Goal: Book appointment/travel/reservation

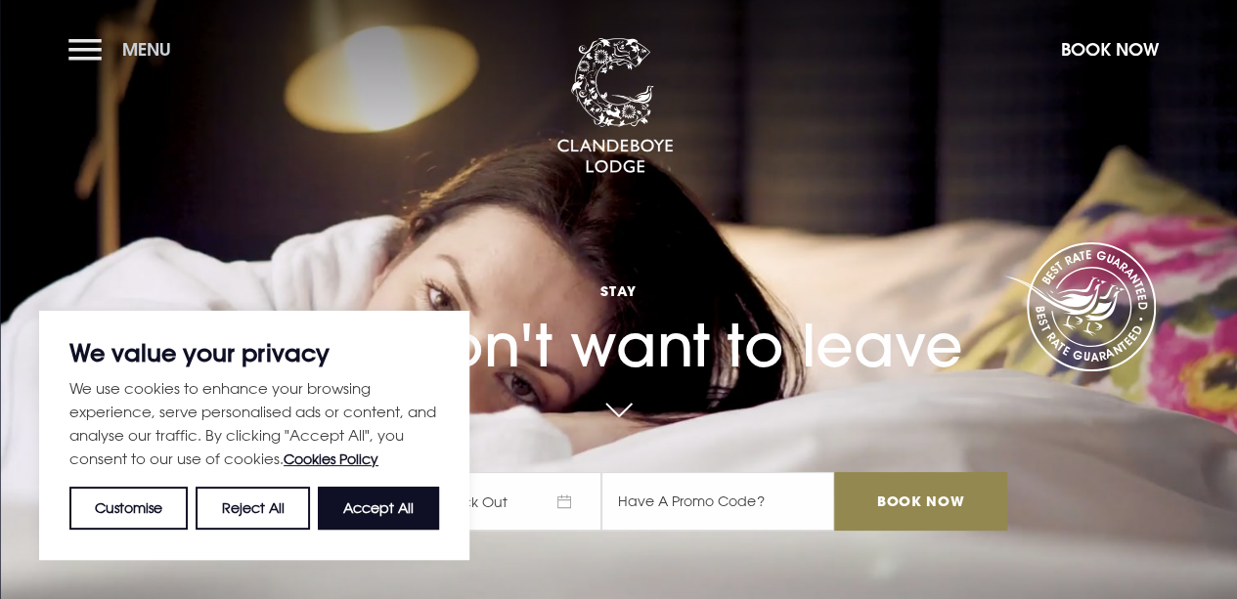
click at [88, 51] on button "Menu" at bounding box center [124, 49] width 112 height 42
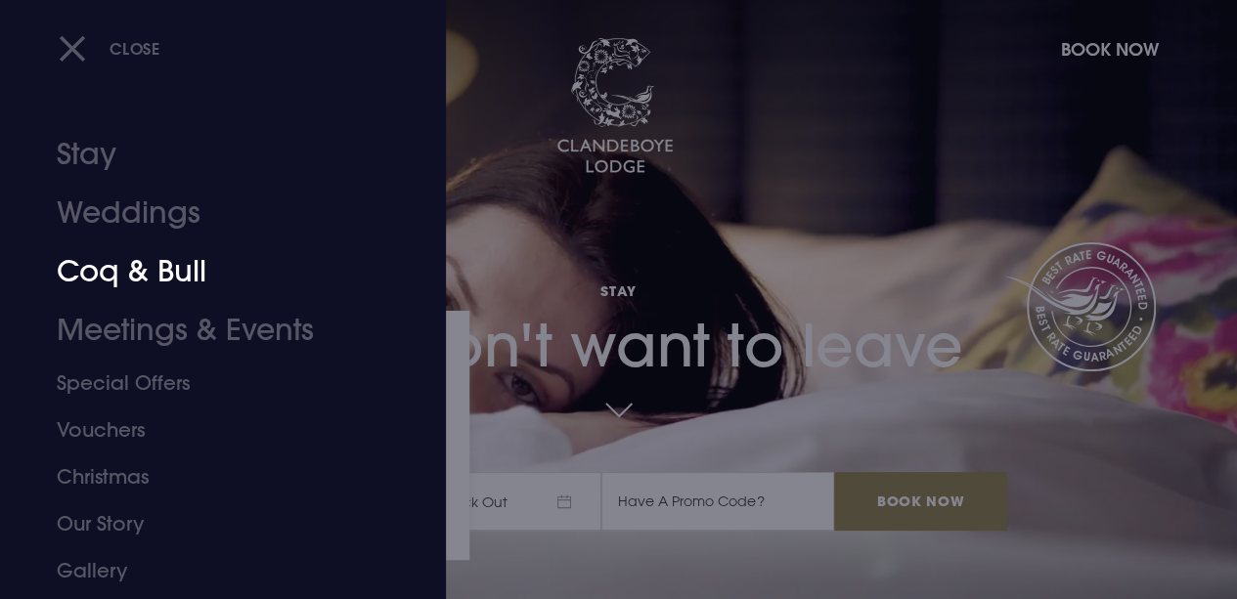
click at [154, 277] on link "Coq & Bull" at bounding box center [210, 271] width 306 height 59
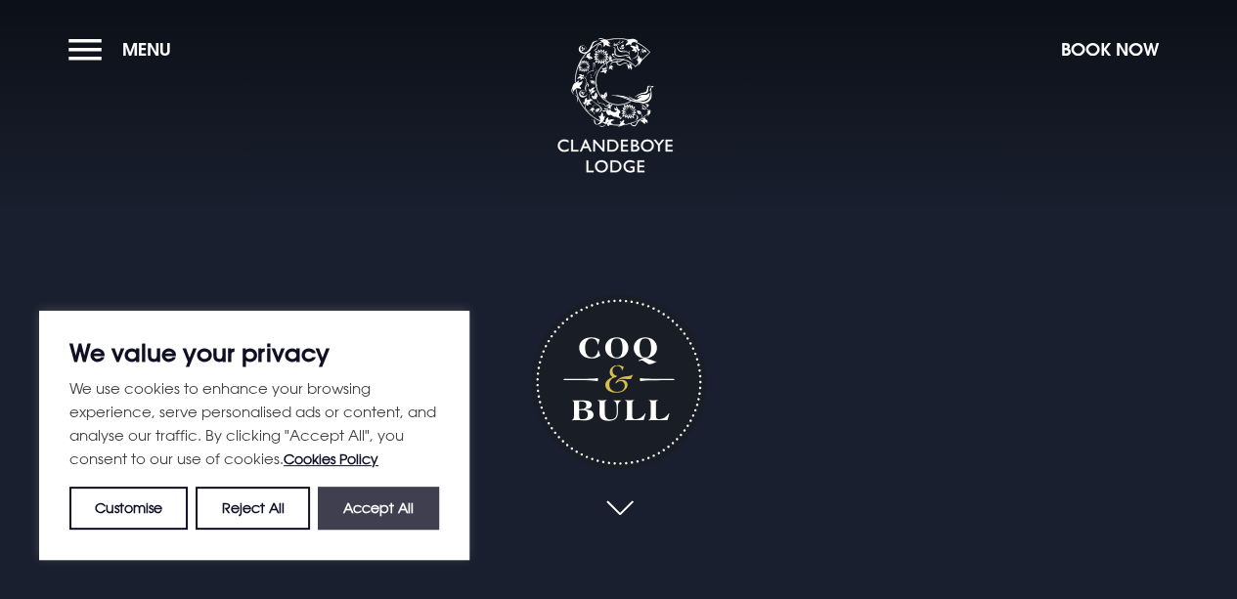
click at [399, 507] on button "Accept All" at bounding box center [378, 508] width 121 height 43
checkbox input "true"
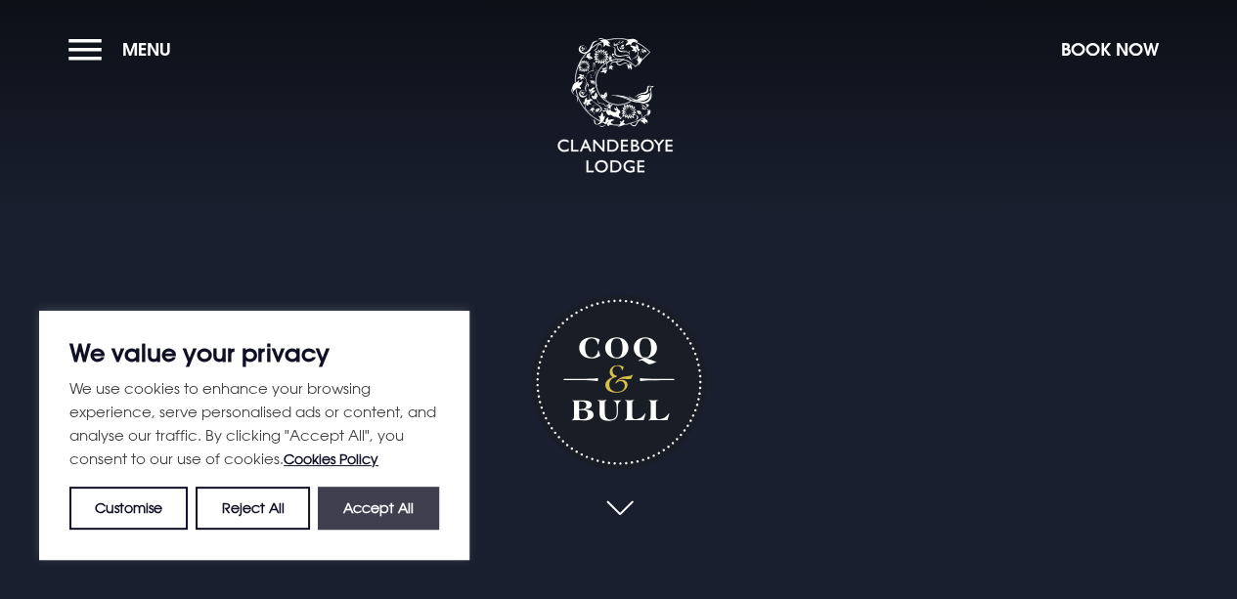
checkbox input "true"
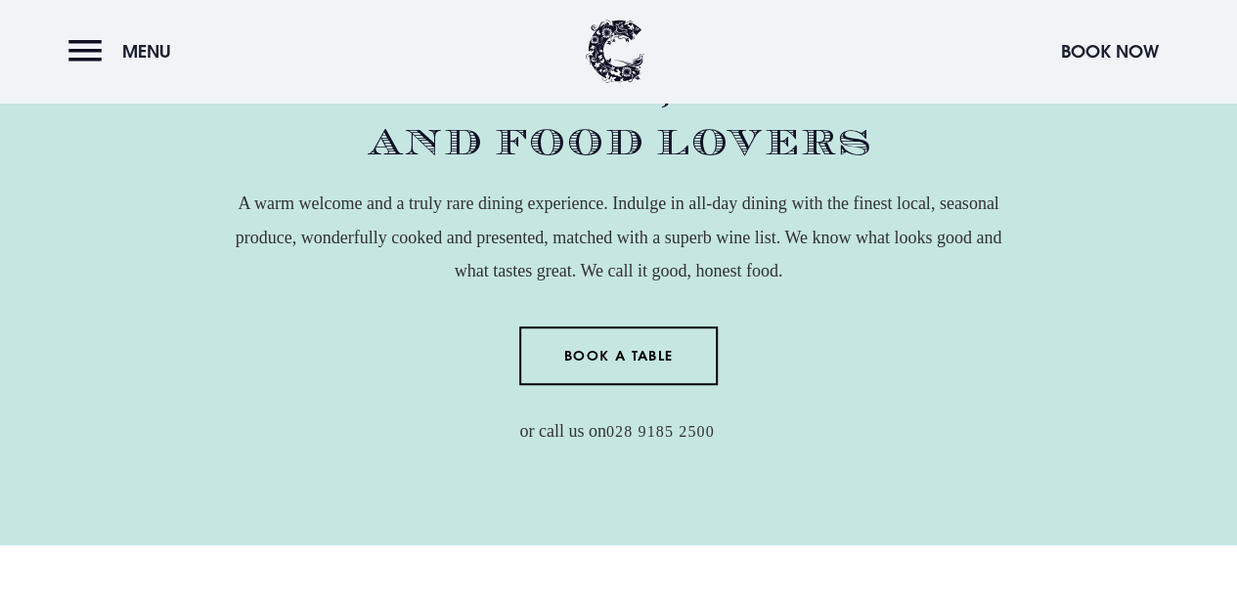
scroll to position [626, 0]
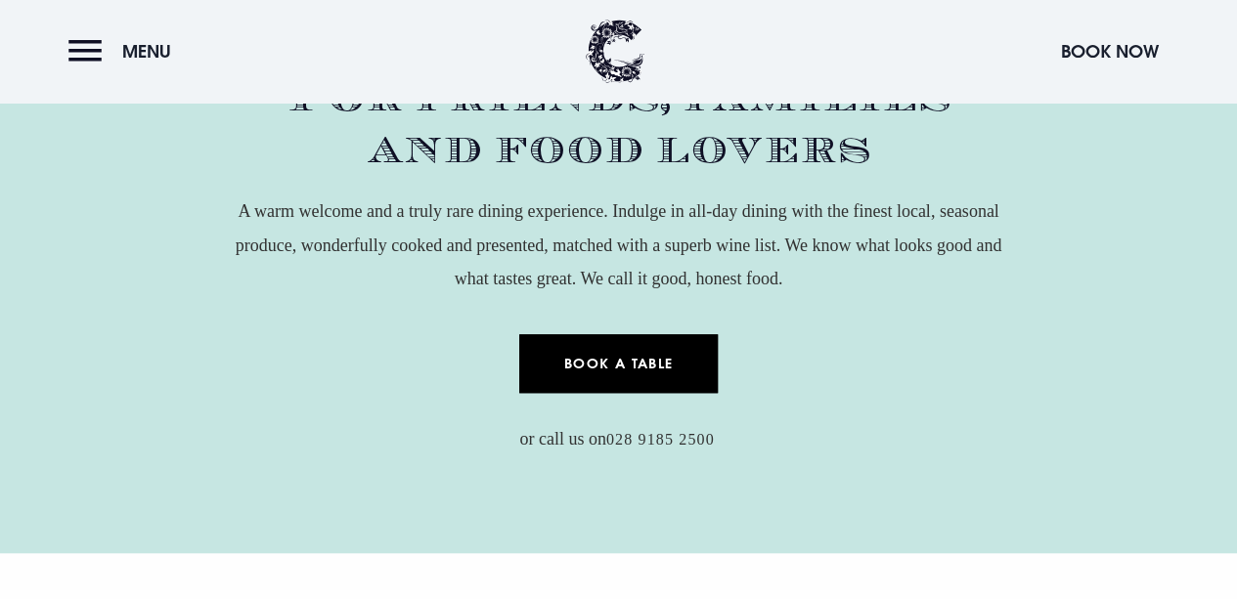
click at [614, 368] on link "Book a Table" at bounding box center [618, 363] width 198 height 59
